Goal: Task Accomplishment & Management: Manage account settings

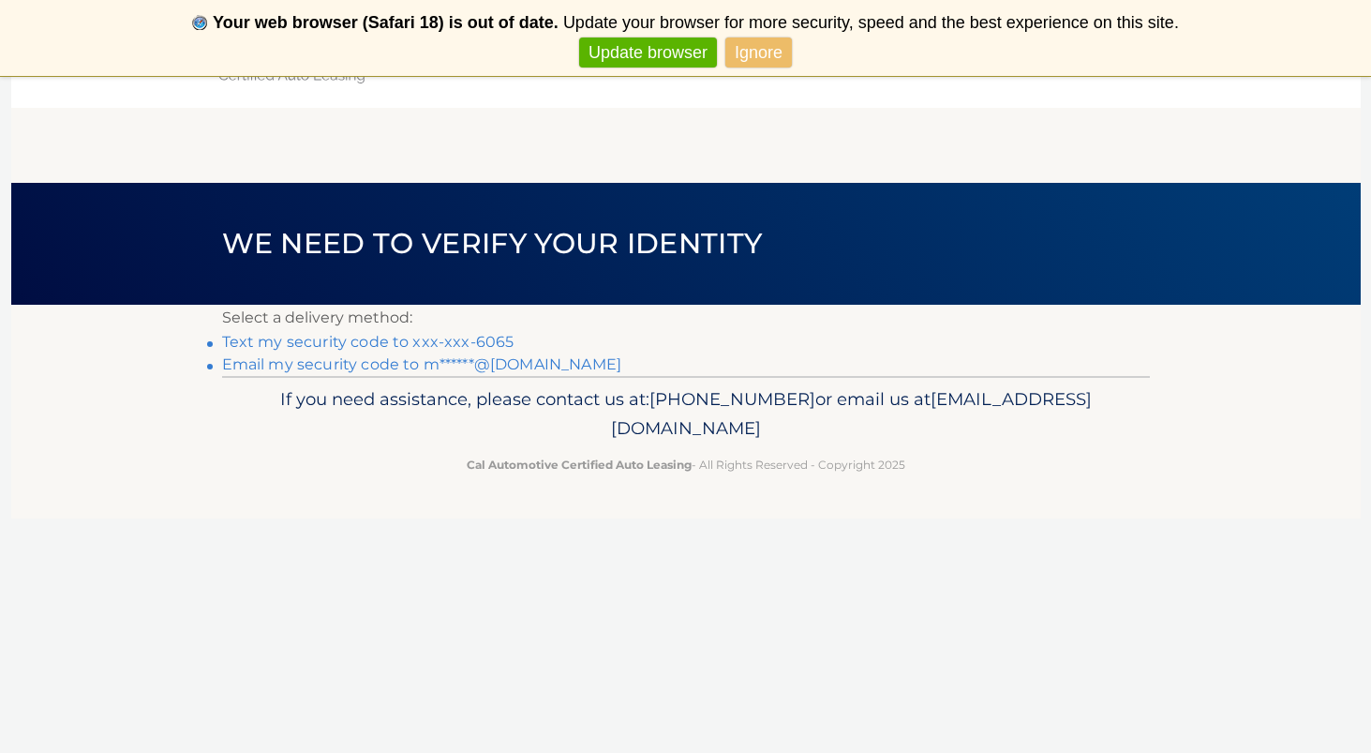
click at [439, 345] on link "Text my security code to xxx-xxx-6065" at bounding box center [368, 342] width 292 height 18
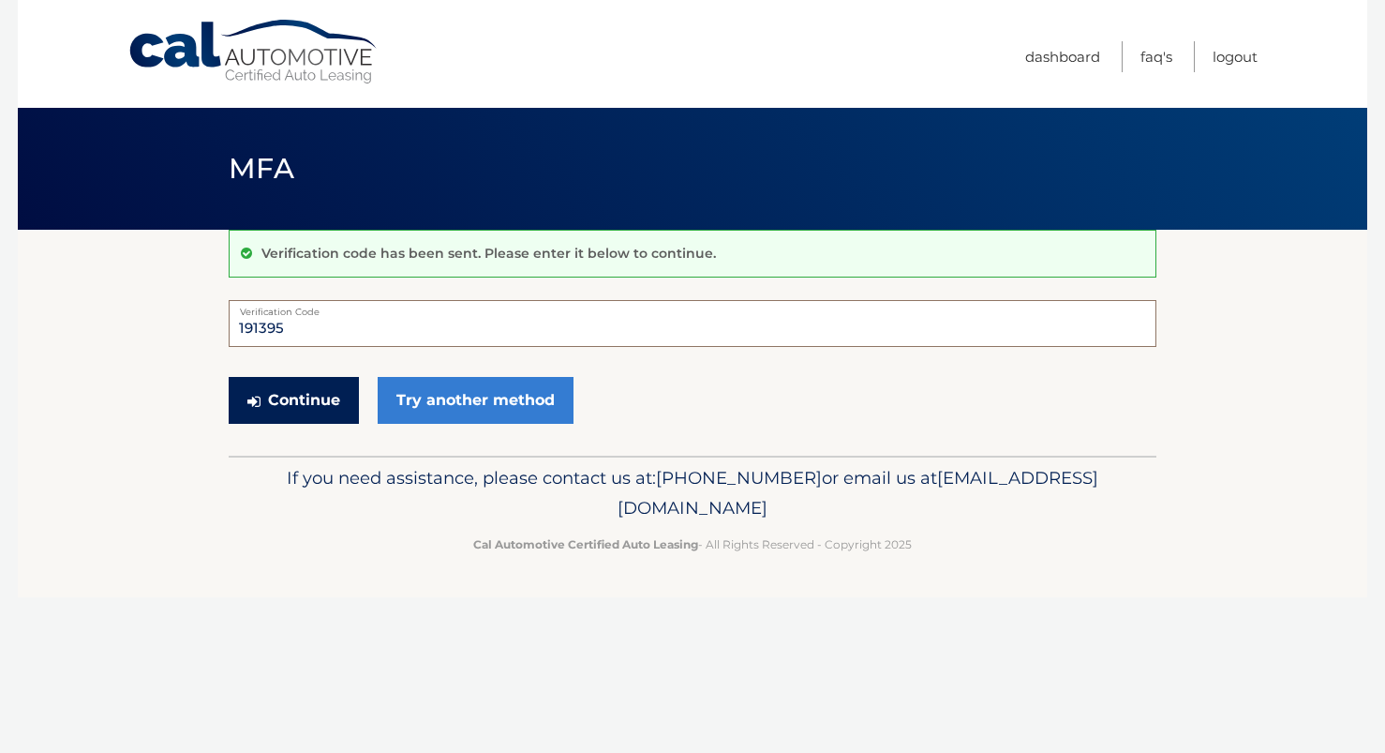
type input "191395"
click at [302, 399] on button "Continue" at bounding box center [294, 400] width 130 height 47
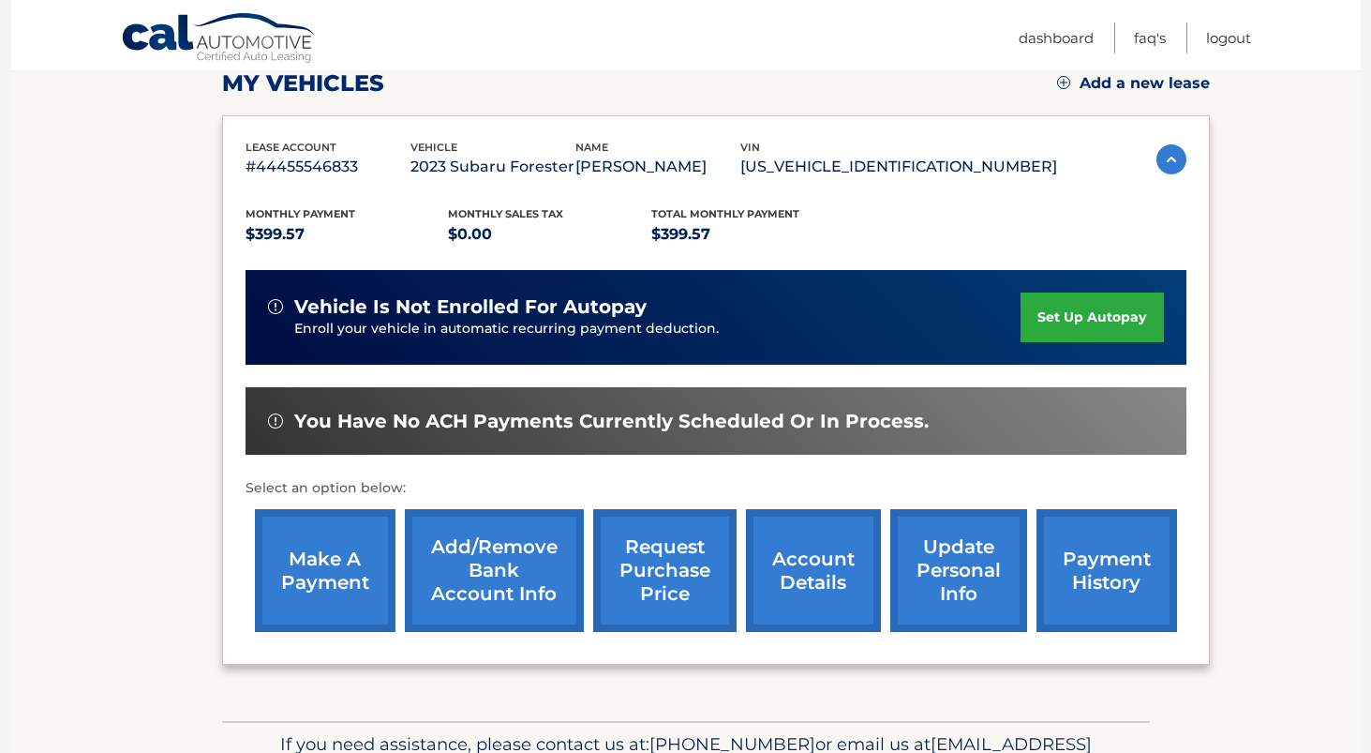
scroll to position [311, 0]
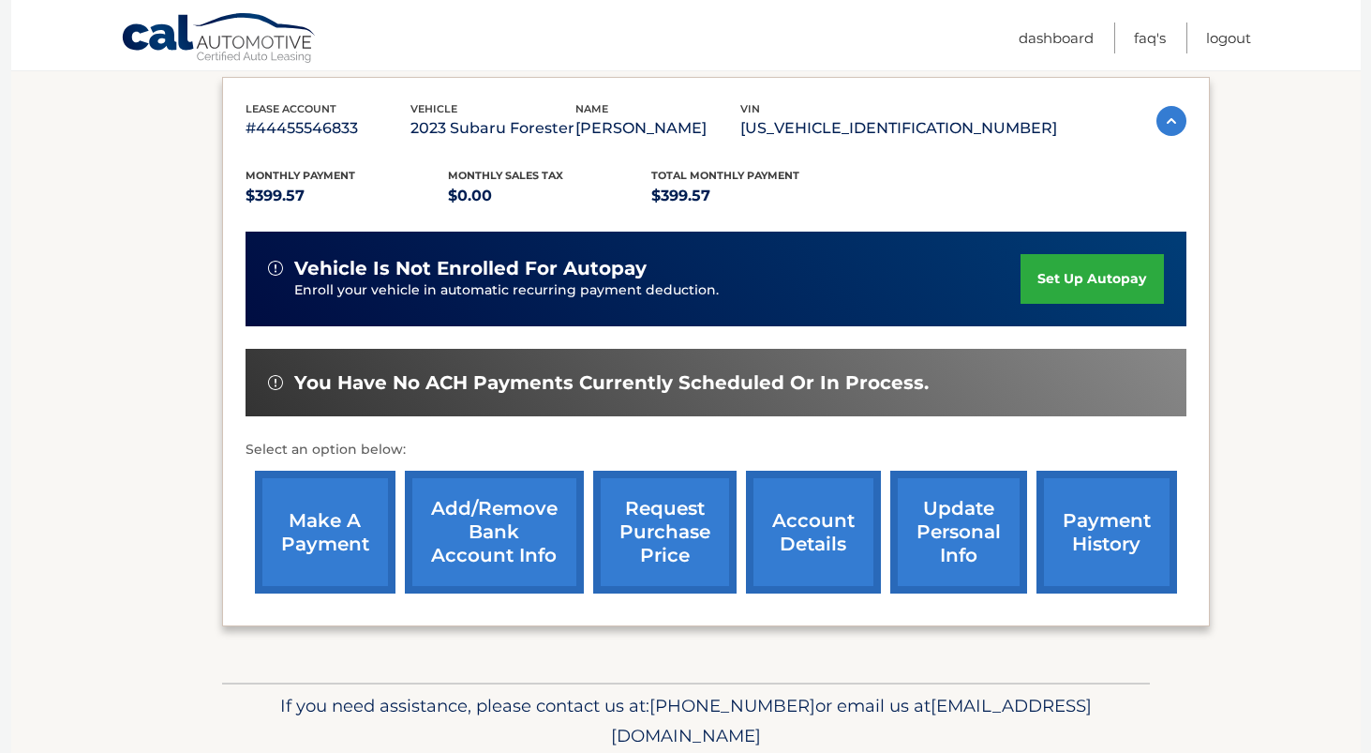
click at [299, 555] on link "make a payment" at bounding box center [325, 532] width 141 height 123
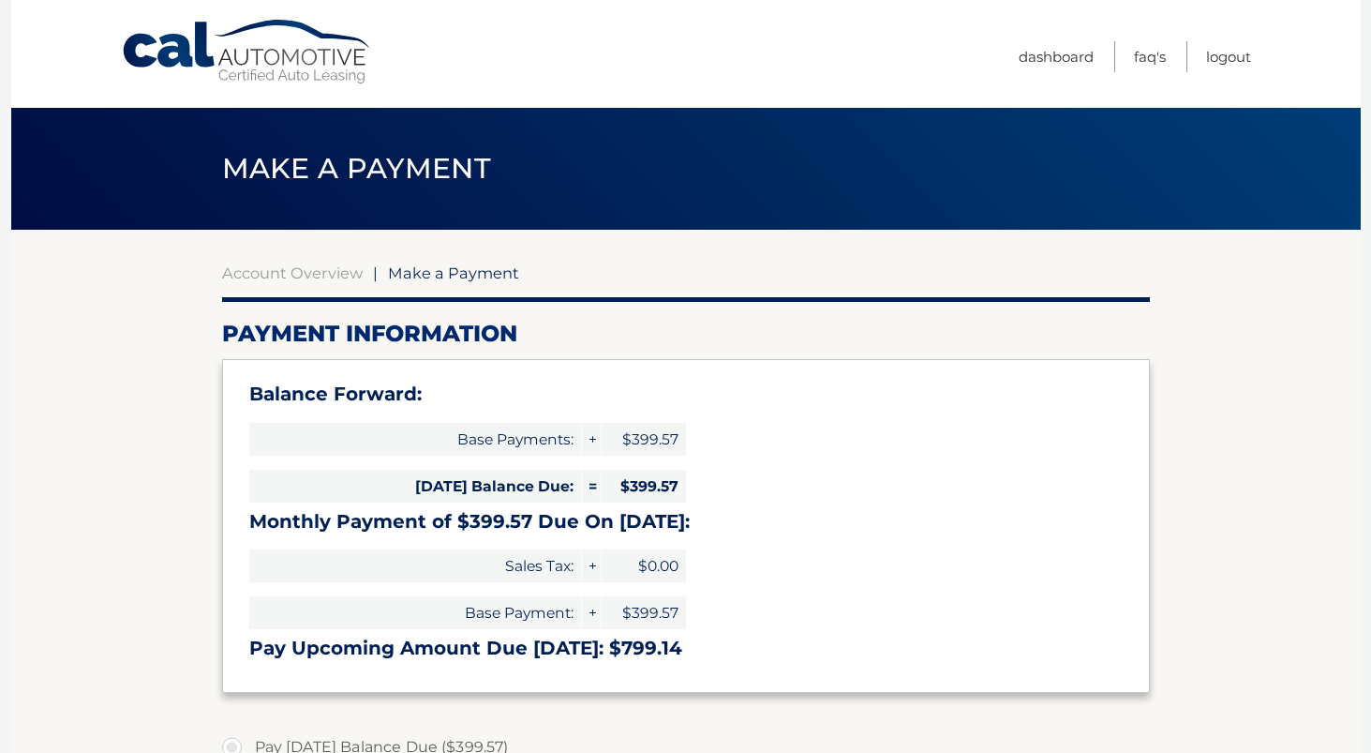
select select "YWRkOGMxNWUtZDM0MS00OTM0LWJiY2YtZTVjOTYyZWNlNzAz"
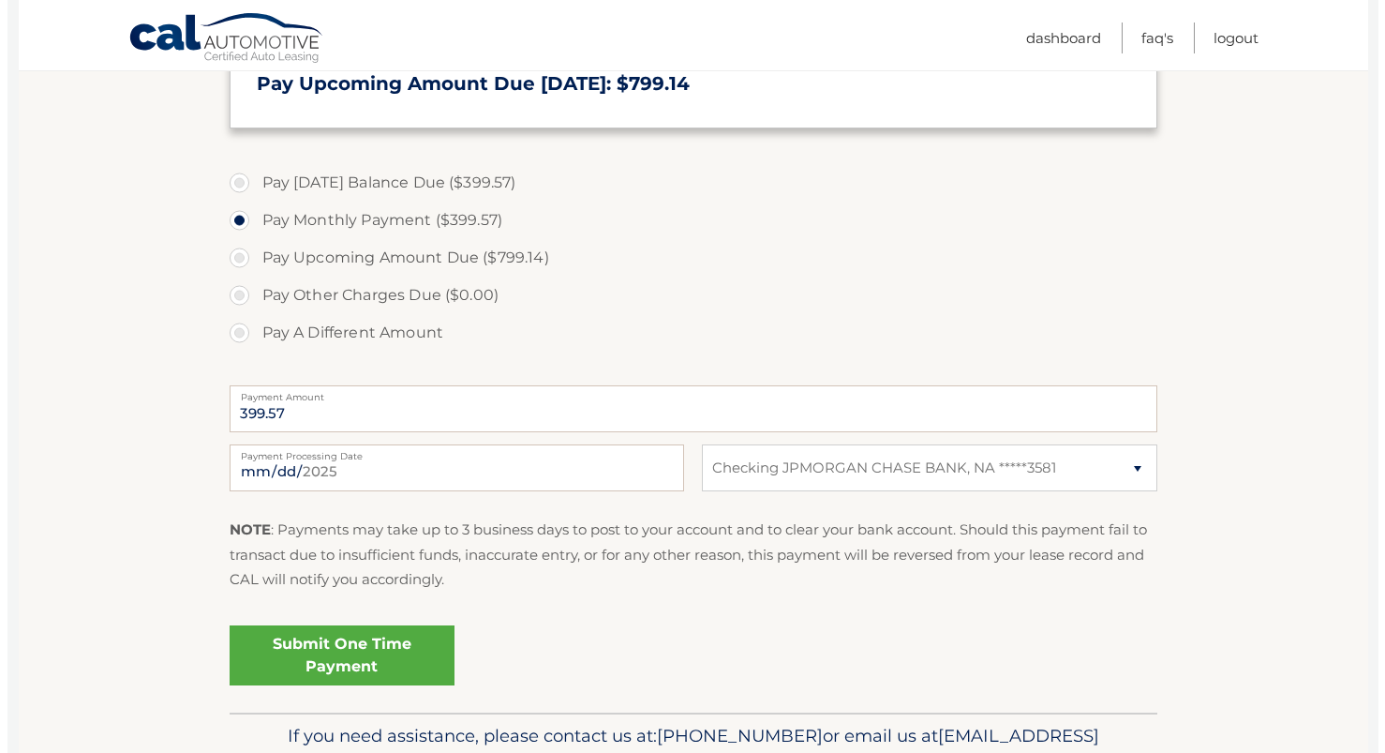
scroll to position [578, 0]
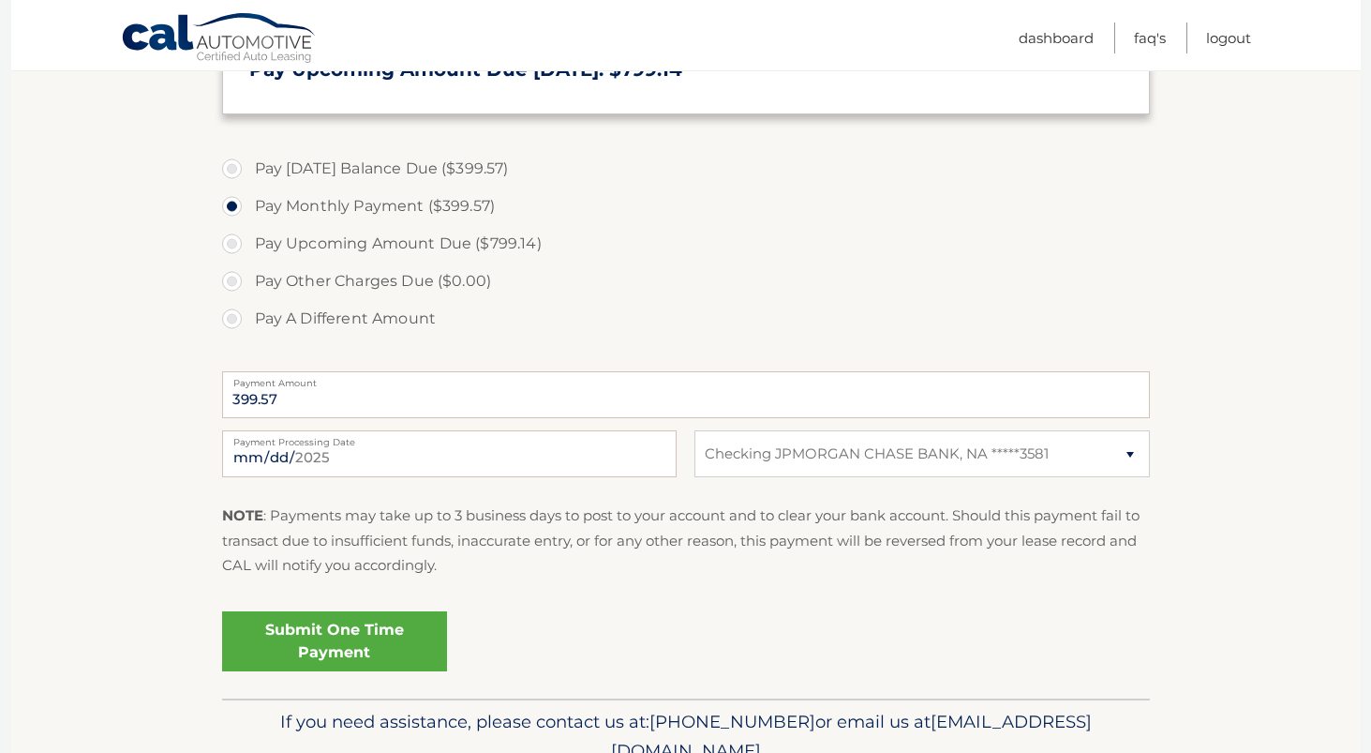
click at [345, 641] on link "Submit One Time Payment" at bounding box center [334, 641] width 225 height 60
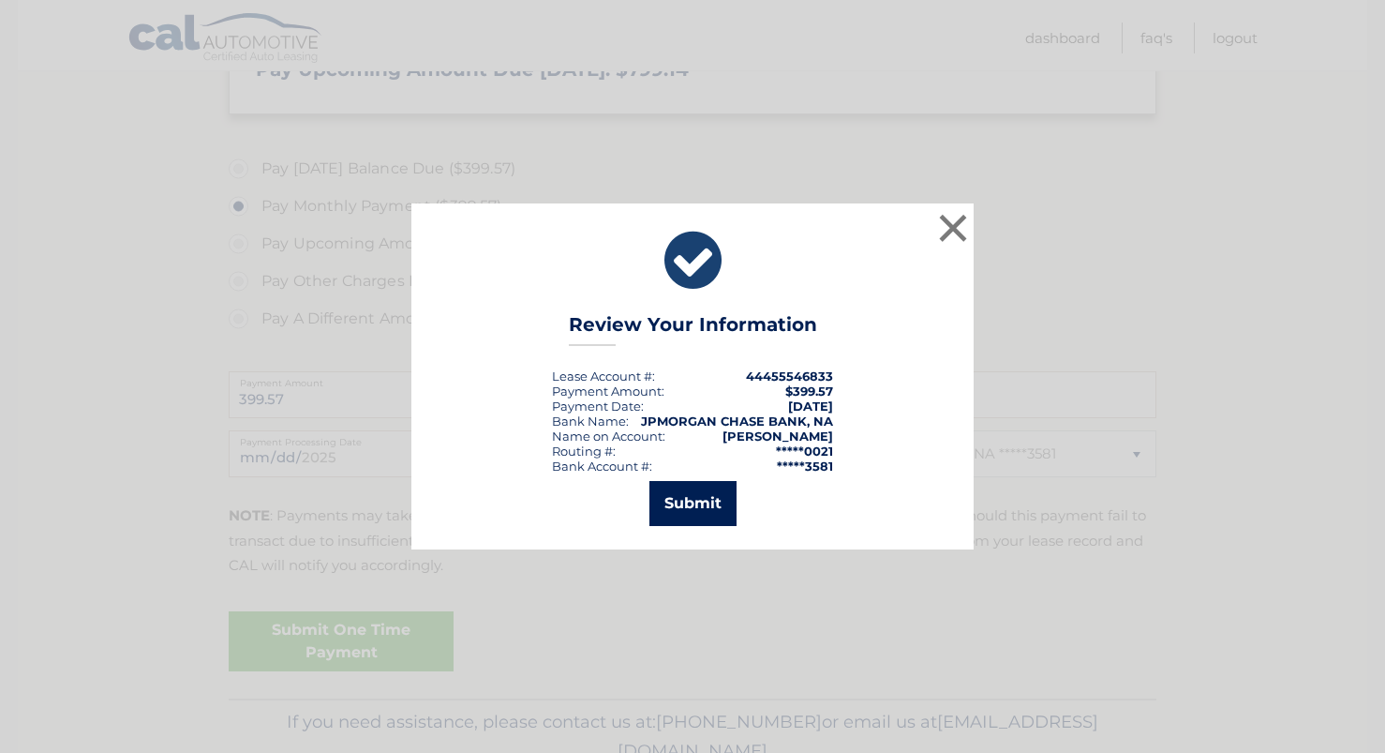
click at [696, 506] on button "Submit" at bounding box center [693, 503] width 87 height 45
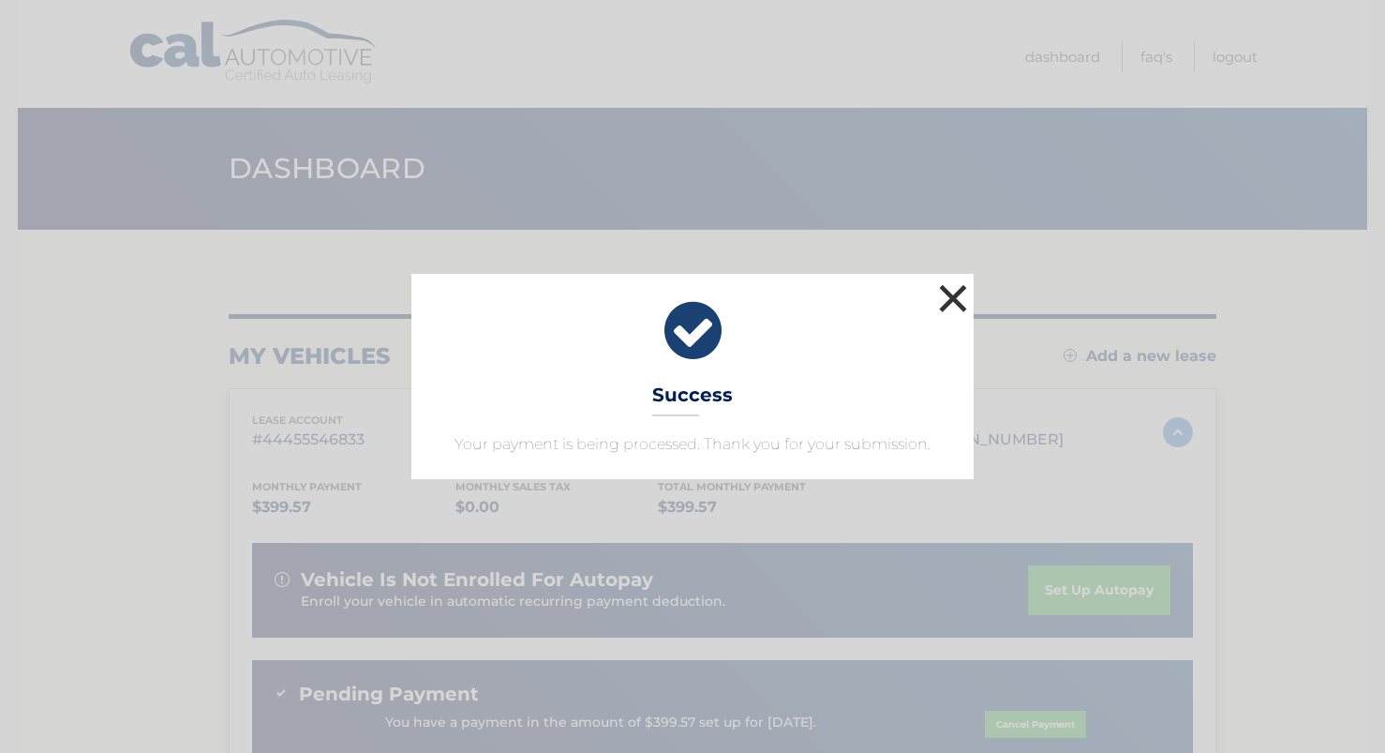
click at [958, 297] on button "×" at bounding box center [953, 297] width 37 height 37
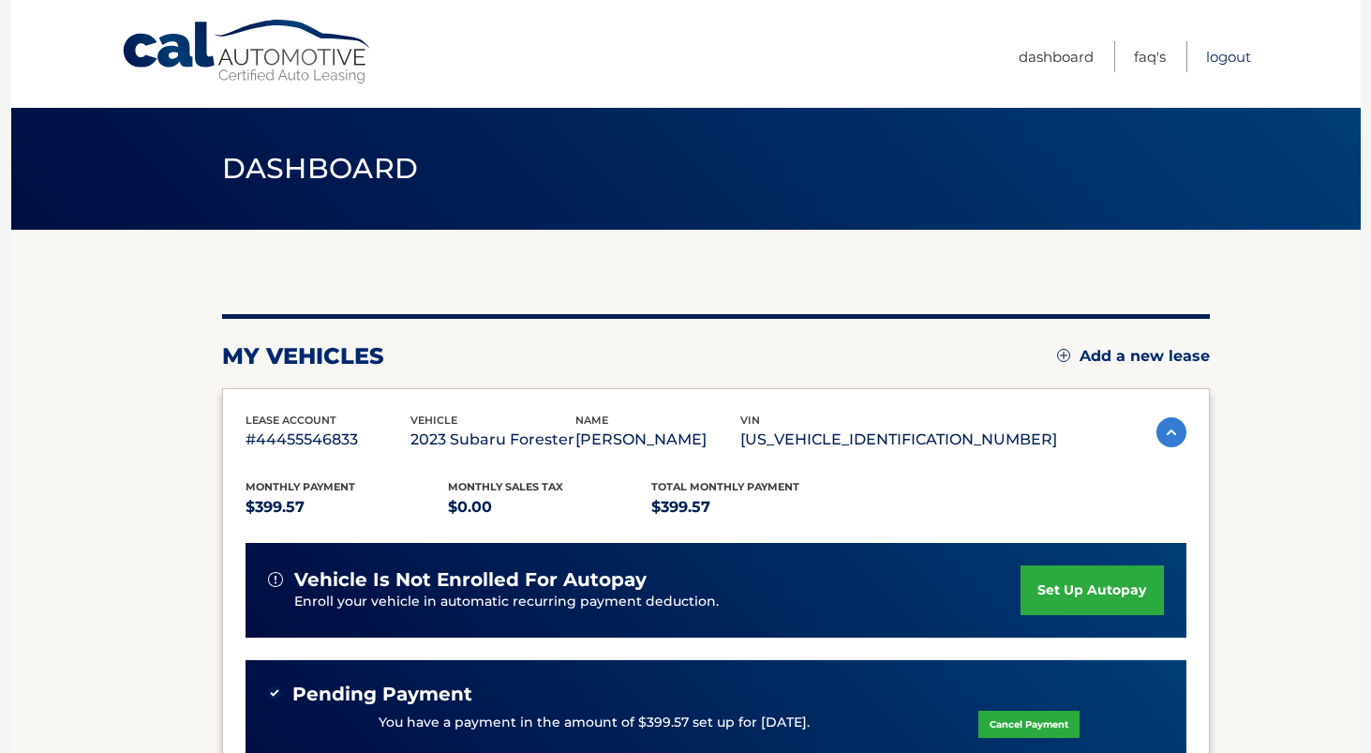
click at [1226, 52] on link "Logout" at bounding box center [1228, 56] width 45 height 31
